Goal: Navigation & Orientation: Find specific page/section

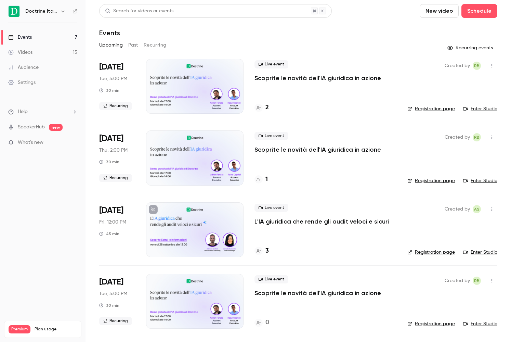
click at [131, 46] on button "Past" at bounding box center [133, 45] width 10 height 11
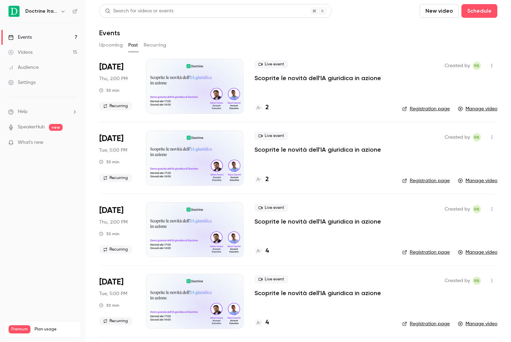
click at [110, 44] on button "Upcoming" at bounding box center [111, 45] width 24 height 11
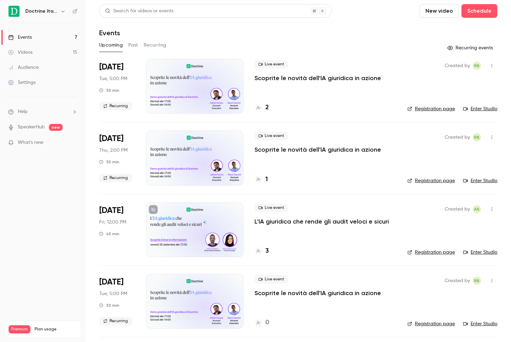
click at [131, 46] on button "Past" at bounding box center [133, 45] width 10 height 11
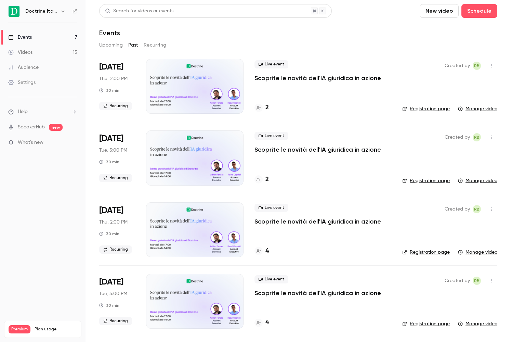
click at [108, 48] on button "Upcoming" at bounding box center [111, 45] width 24 height 11
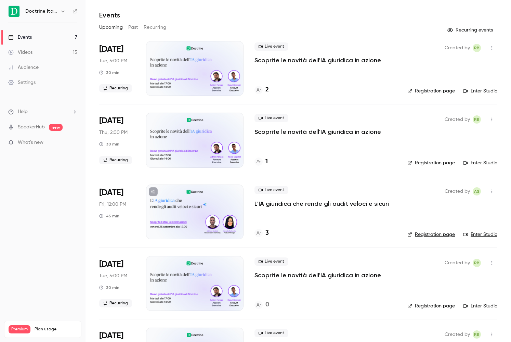
scroll to position [19, 0]
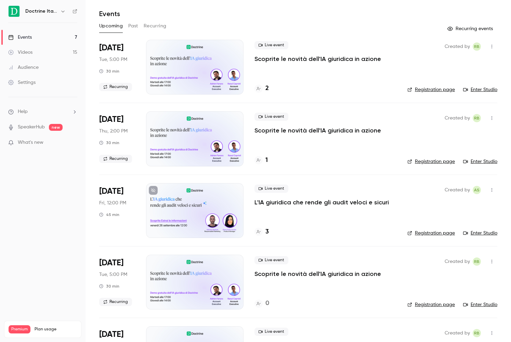
click at [278, 200] on p "L'IA giuridica che rende gli audit veloci e sicuri" at bounding box center [322, 202] width 135 height 8
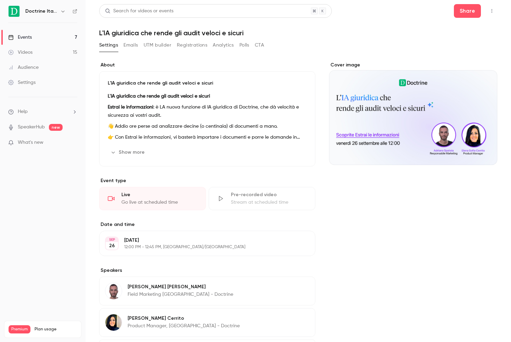
click at [128, 49] on button "Emails" at bounding box center [131, 45] width 14 height 11
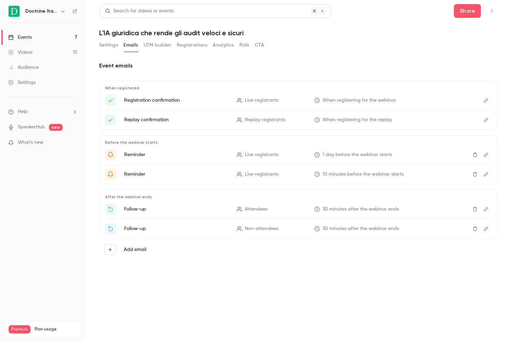
click at [156, 47] on button "UTM builder" at bounding box center [158, 45] width 28 height 11
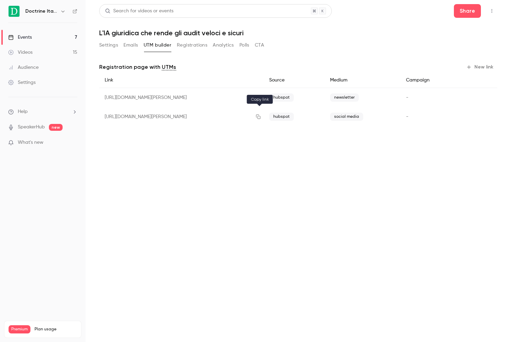
click at [259, 118] on icon "button" at bounding box center [258, 116] width 5 height 5
